Goal: Information Seeking & Learning: Learn about a topic

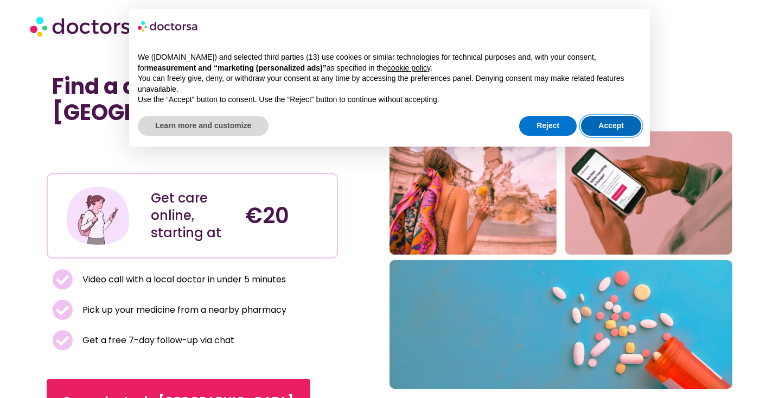
click at [604, 121] on button "Accept" at bounding box center [611, 126] width 60 height 20
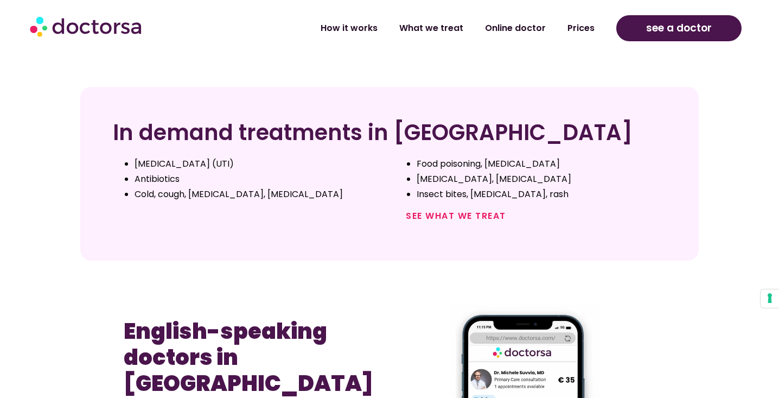
scroll to position [409, 0]
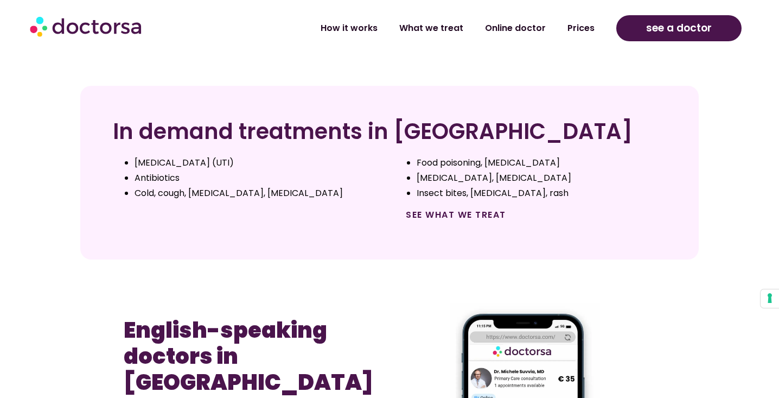
click at [445, 214] on link "See what we treat" at bounding box center [456, 214] width 100 height 12
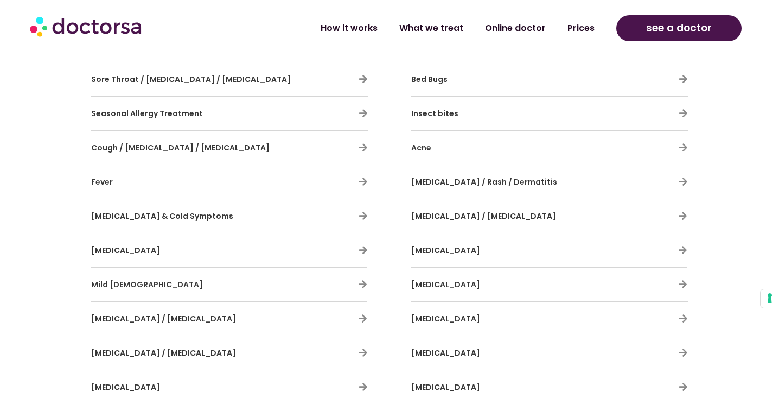
scroll to position [685, 0]
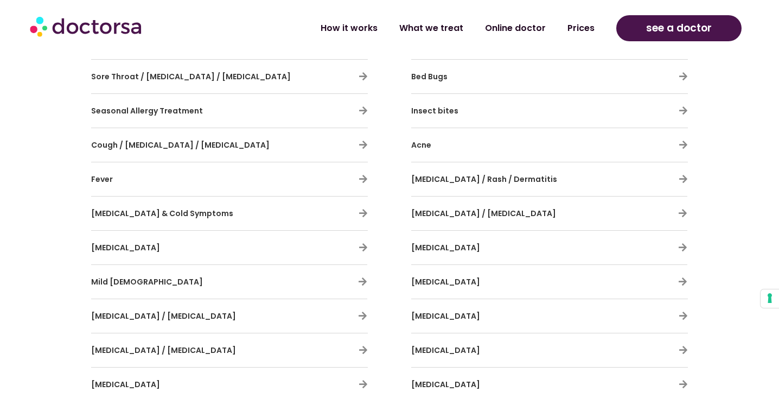
click at [296, 280] on h3 "Mild [DEMOGRAPHIC_DATA]" at bounding box center [197, 281] width 213 height 23
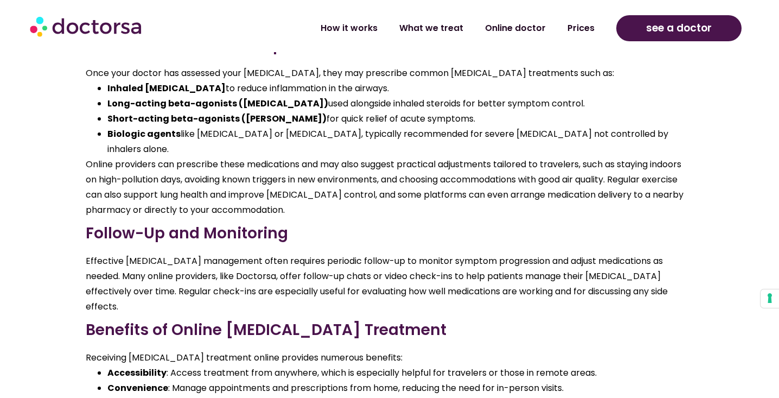
scroll to position [926, 0]
